Goal: Transaction & Acquisition: Purchase product/service

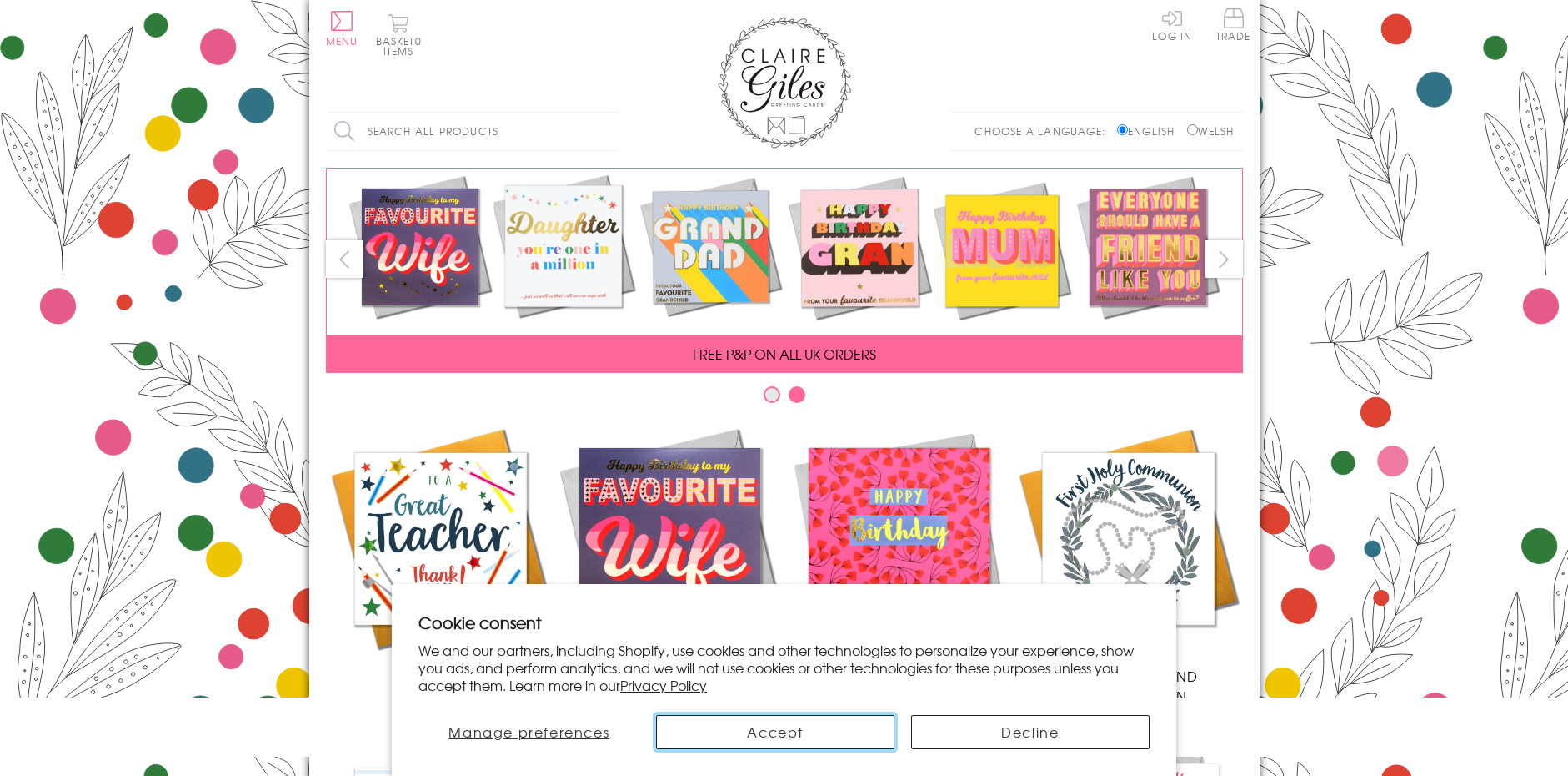
click at [822, 738] on button "Accept" at bounding box center [775, 731] width 239 height 34
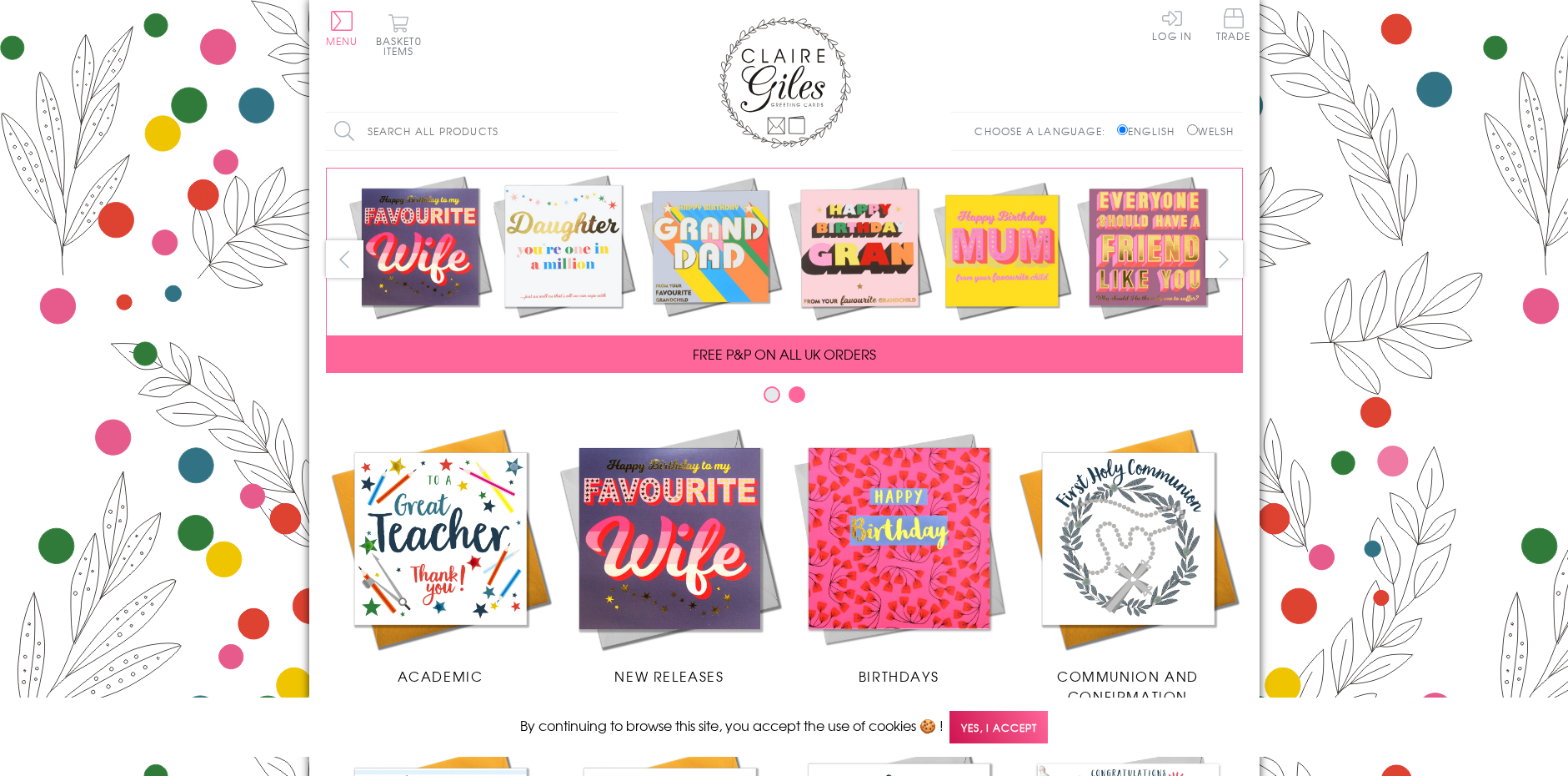
click at [541, 132] on input "Search all products" at bounding box center [472, 131] width 291 height 38
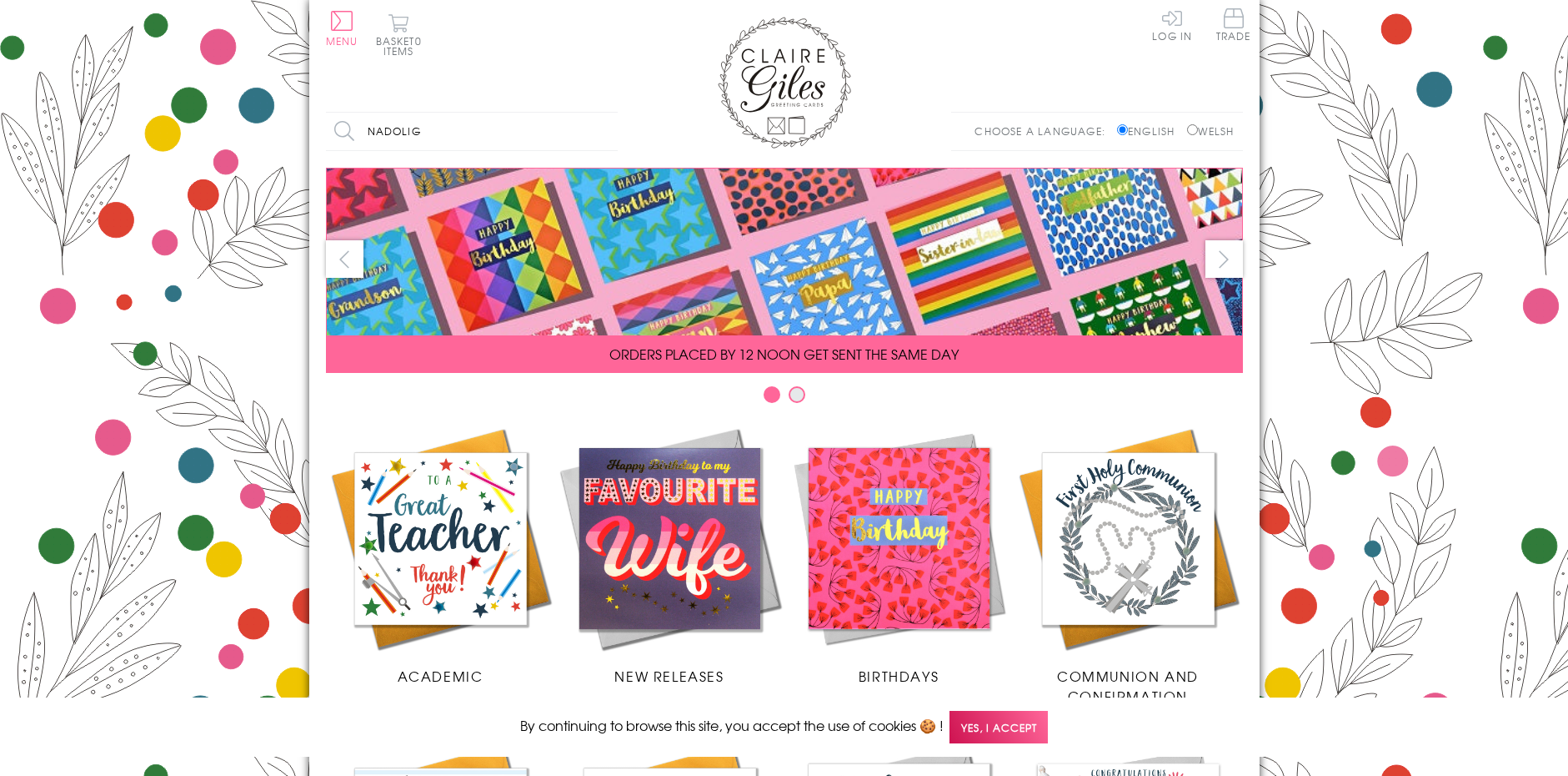
type input "nadolig"
click at [601, 113] on input "Search" at bounding box center [609, 131] width 17 height 38
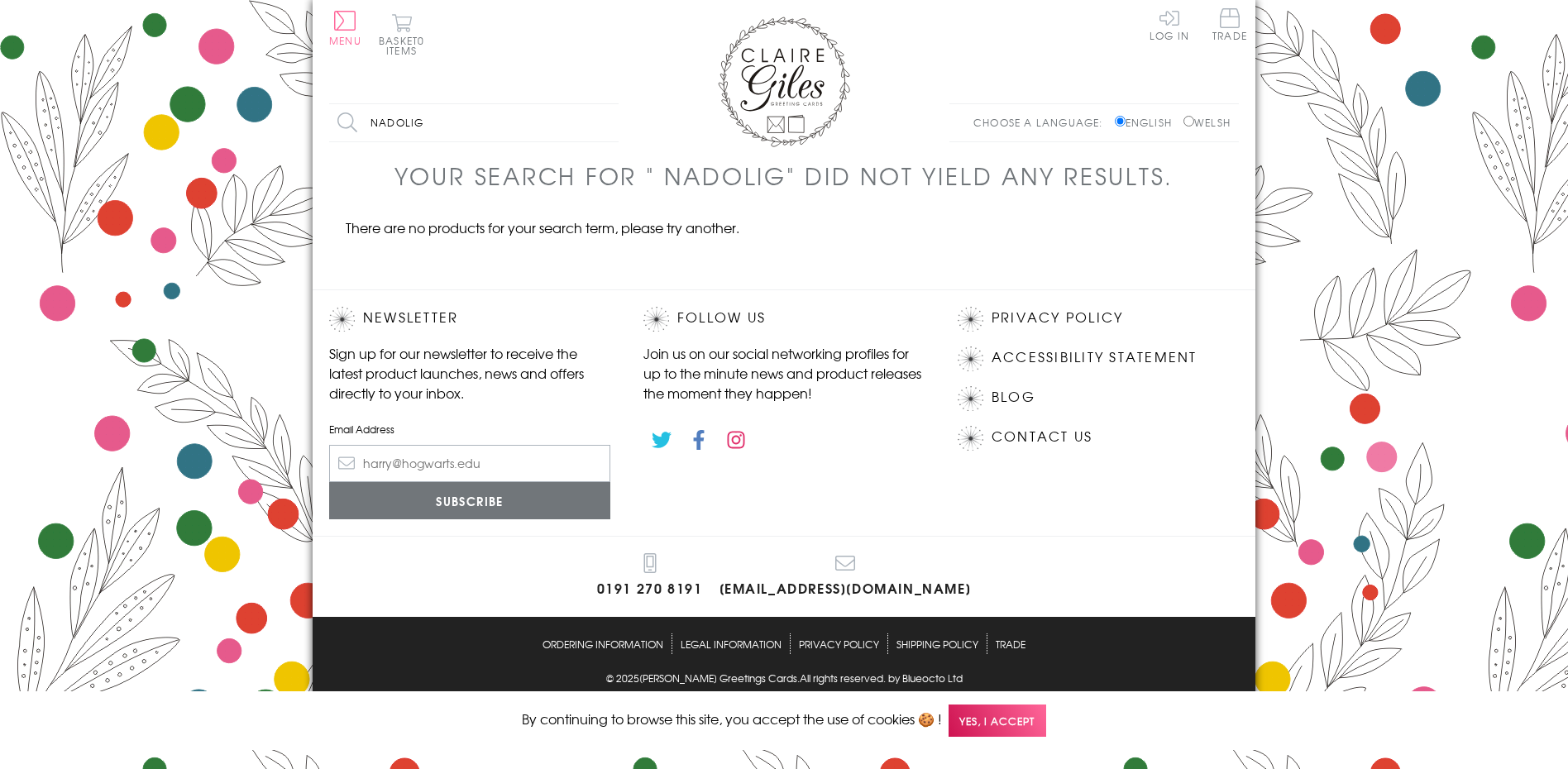
click at [1184, 117] on input "Welsh" at bounding box center [1189, 121] width 11 height 11
radio input "true"
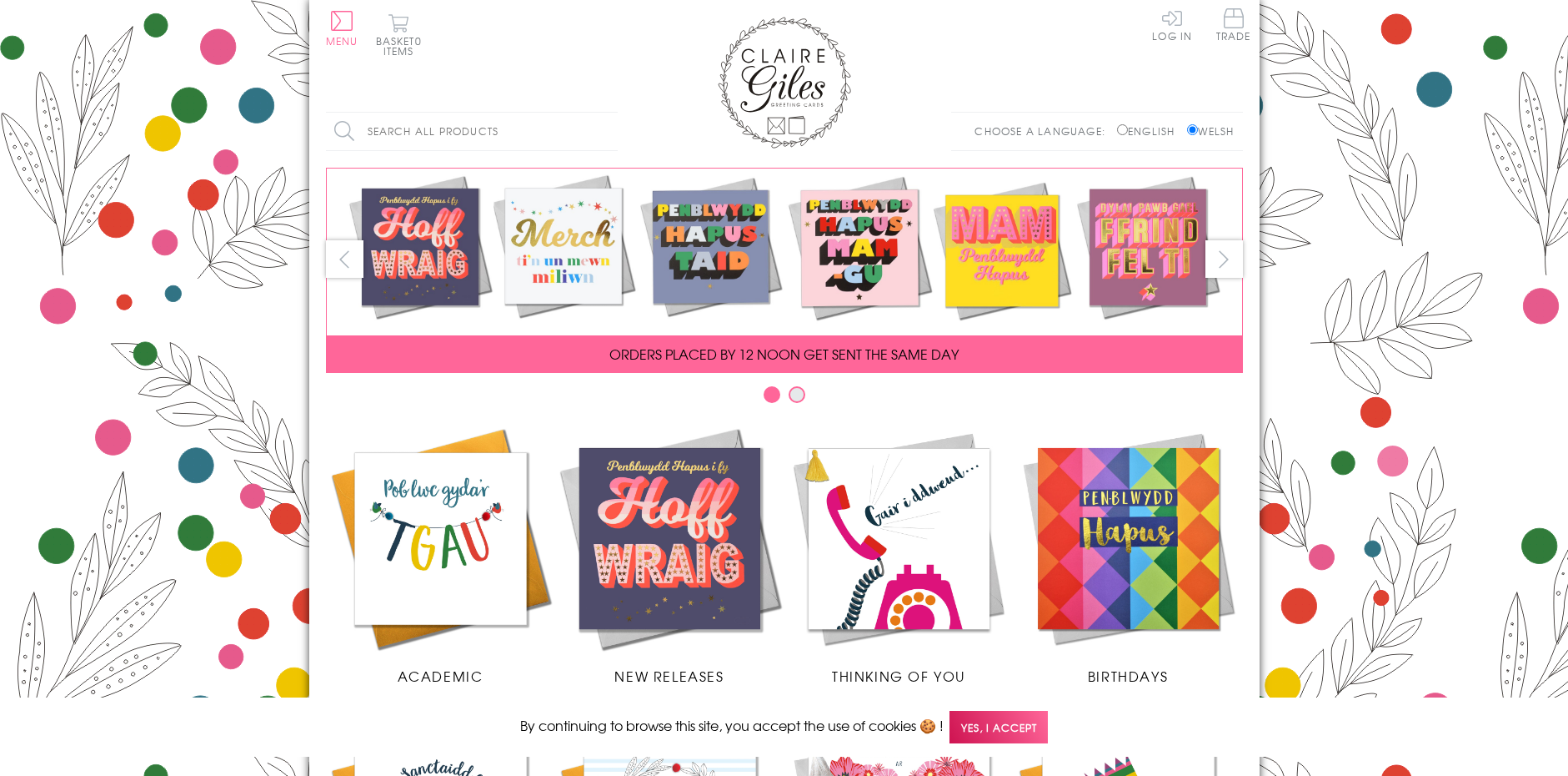
click at [577, 141] on input "Search all products" at bounding box center [472, 131] width 291 height 38
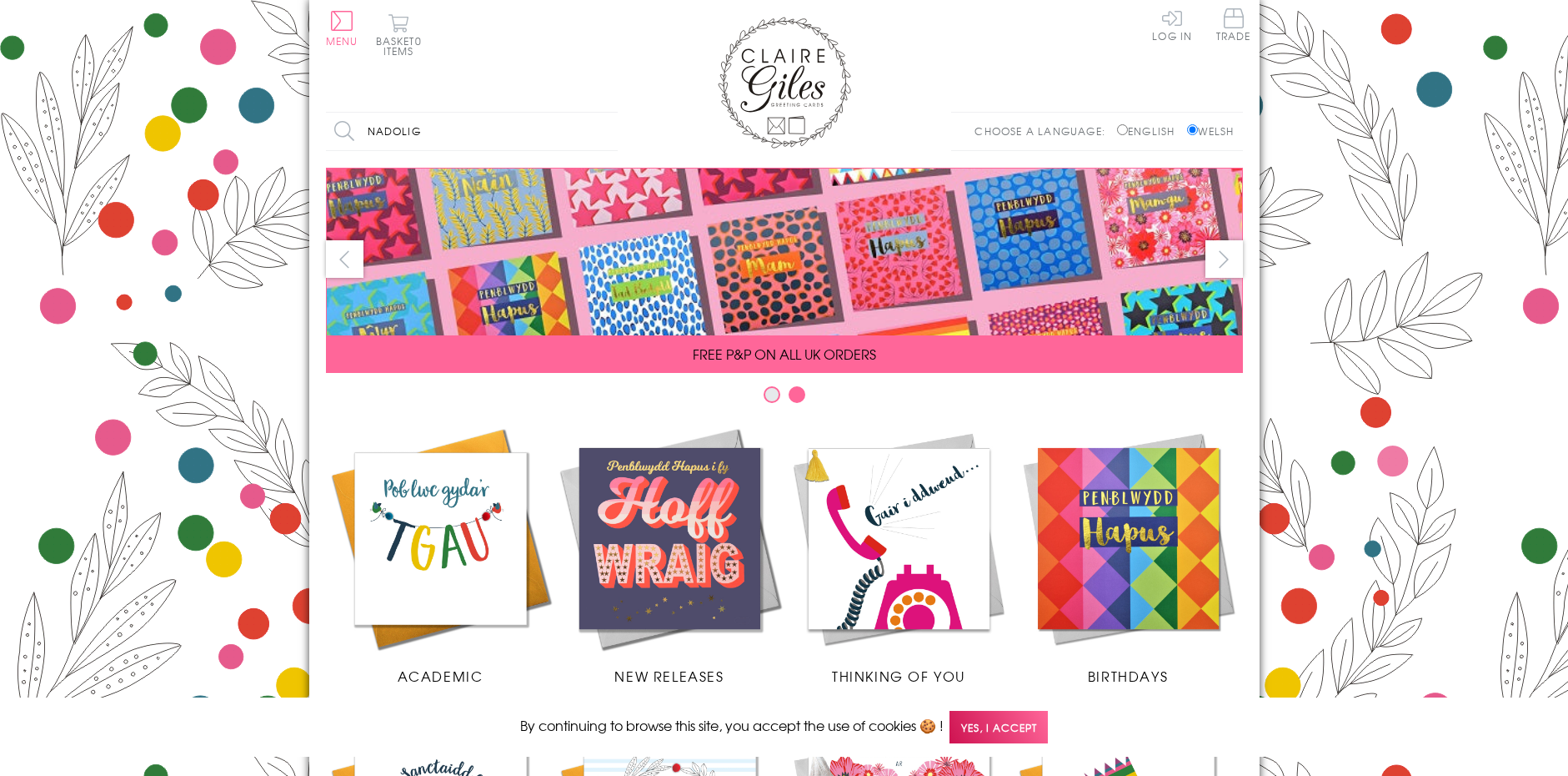
type input "nadolig"
click at [601, 113] on input "Search" at bounding box center [609, 131] width 17 height 38
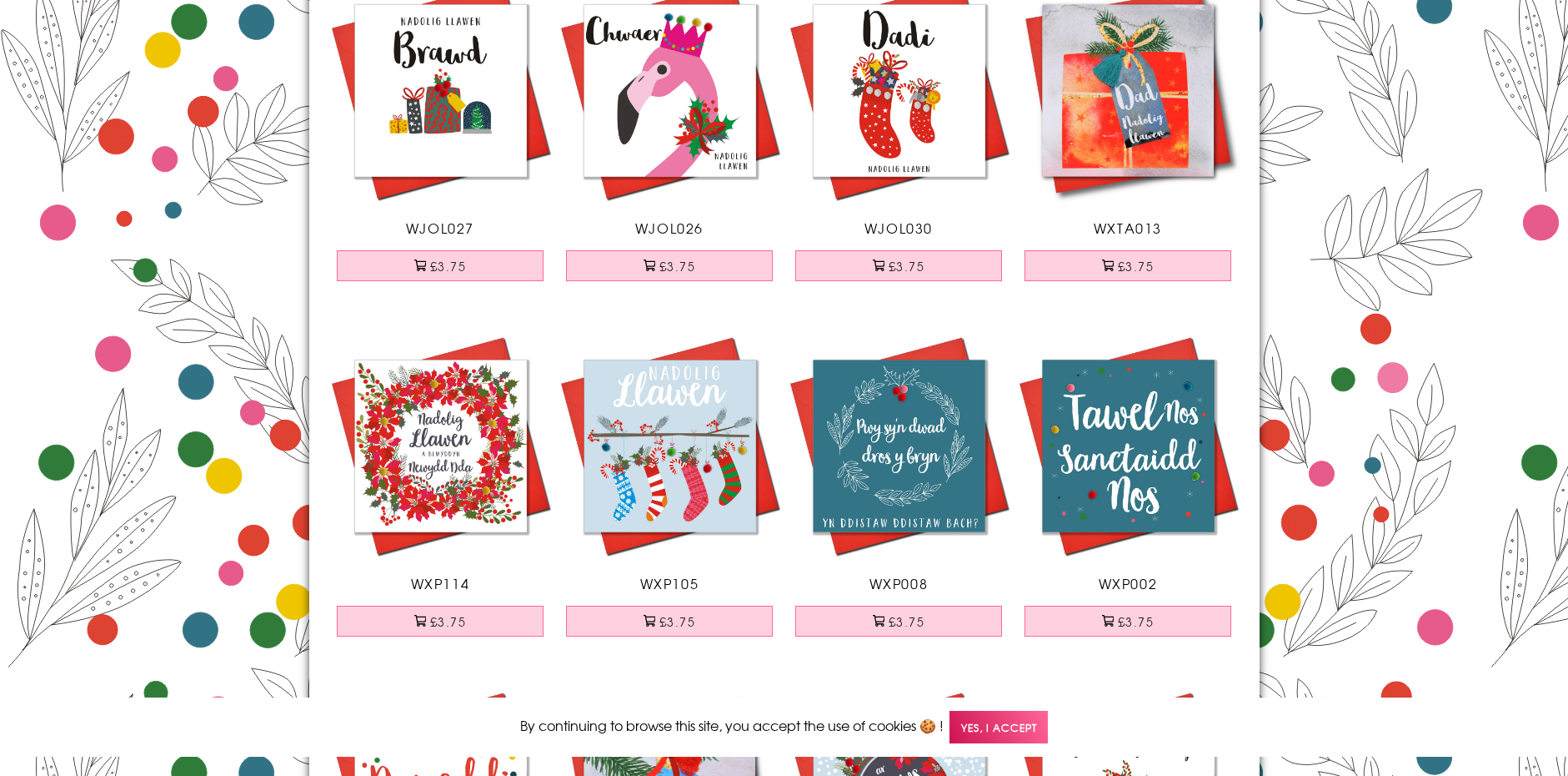
scroll to position [3252, 0]
